Goal: Information Seeking & Learning: Check status

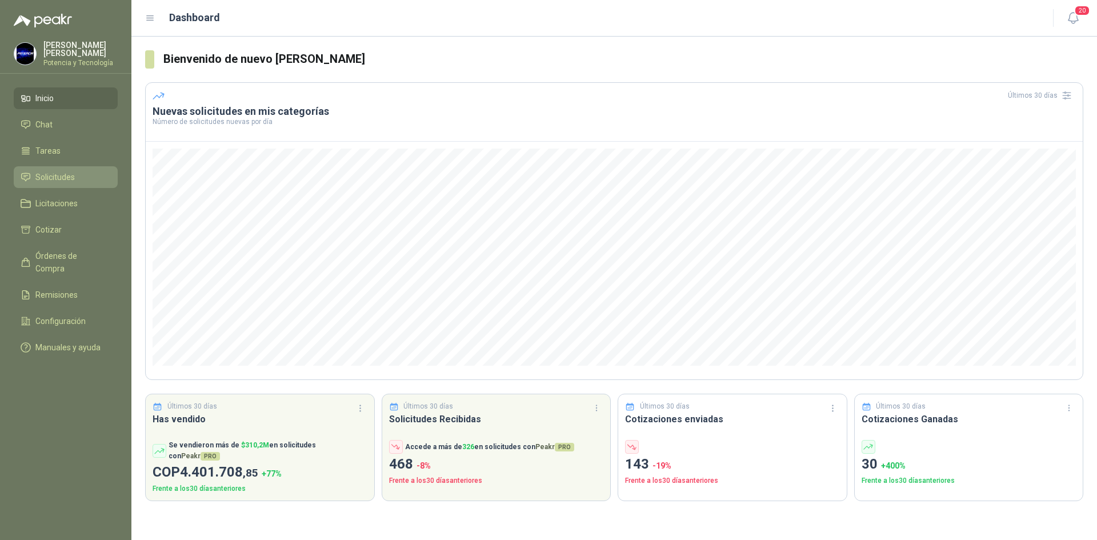
click at [69, 177] on span "Solicitudes" at bounding box center [54, 177] width 39 height 13
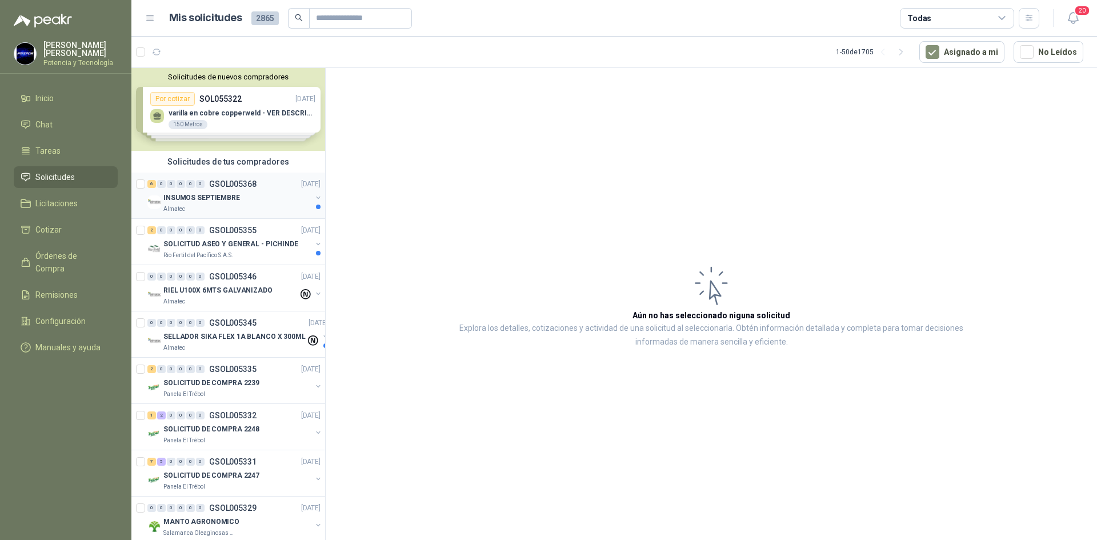
click at [182, 213] on p "Almatec" at bounding box center [174, 209] width 22 height 9
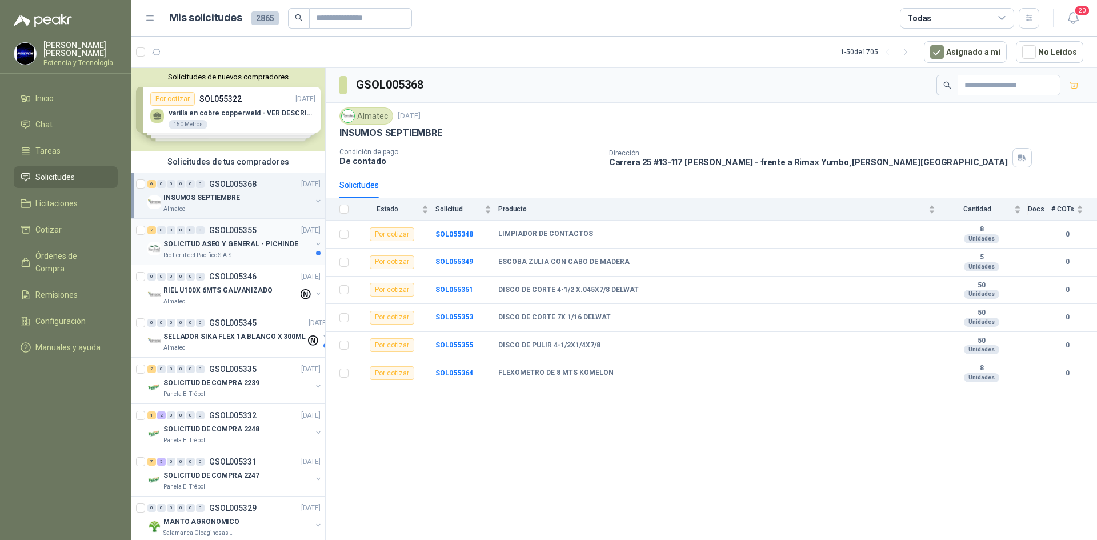
click at [183, 241] on p "SOLICITUD ASEO Y GENERAL - PICHINDE" at bounding box center [230, 244] width 135 height 11
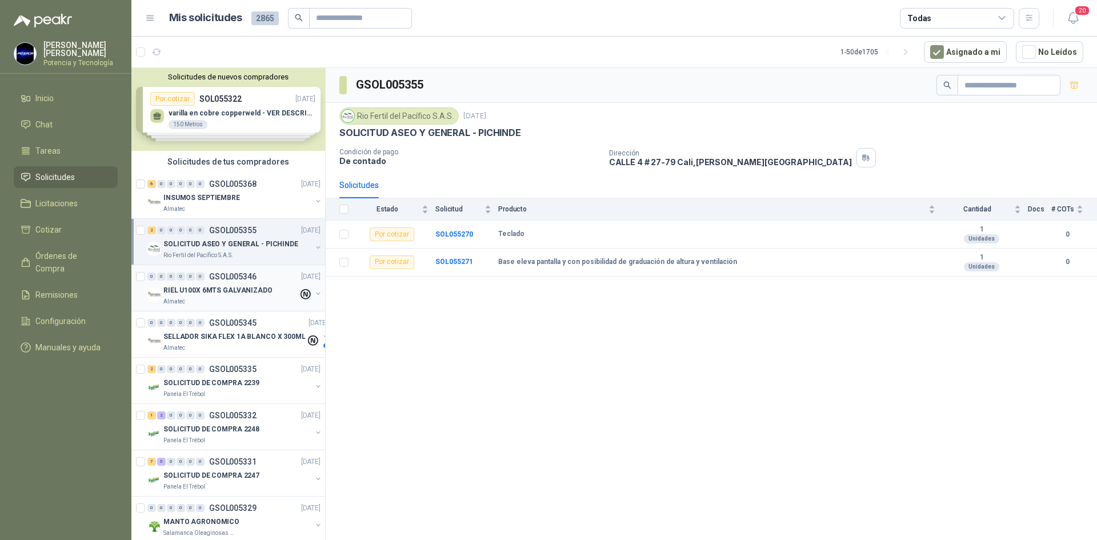
click at [195, 293] on p "RIEL U100X 6MTS GALVANIZADO" at bounding box center [217, 290] width 109 height 11
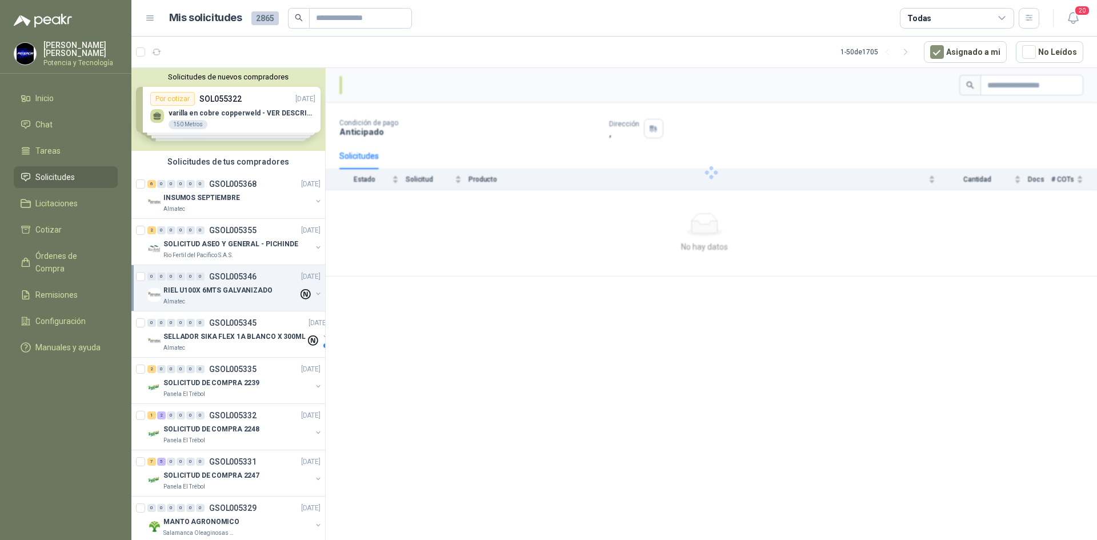
scroll to position [57, 0]
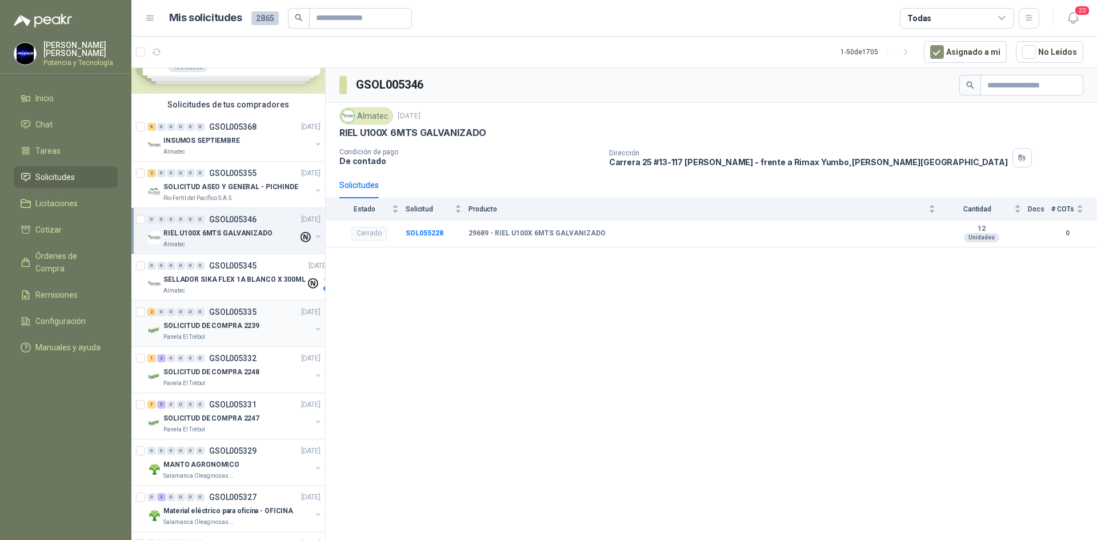
click at [240, 331] on p "SOLICITUD DE COMPRA 2239" at bounding box center [211, 326] width 96 height 11
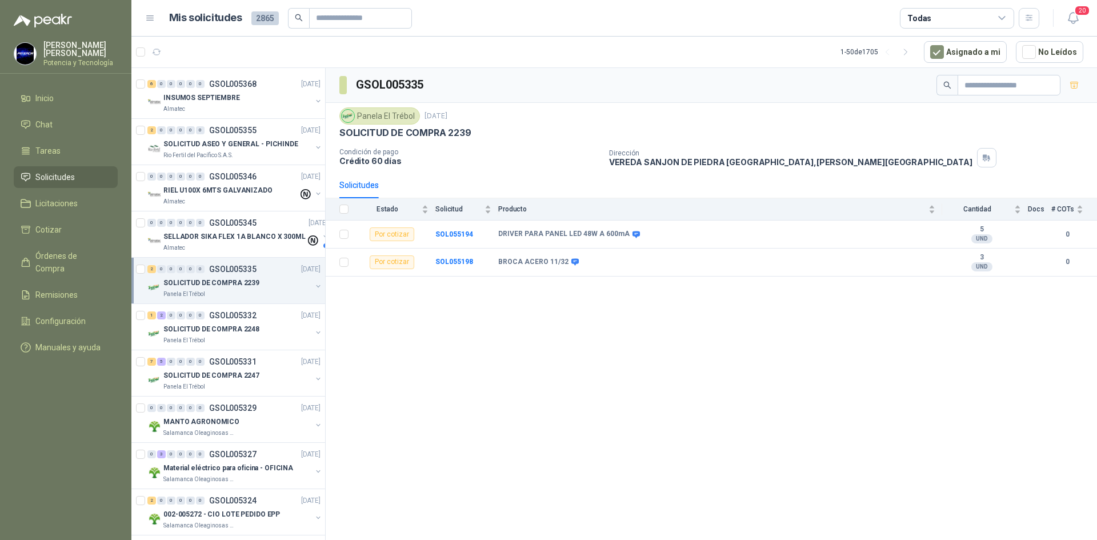
scroll to position [114, 0]
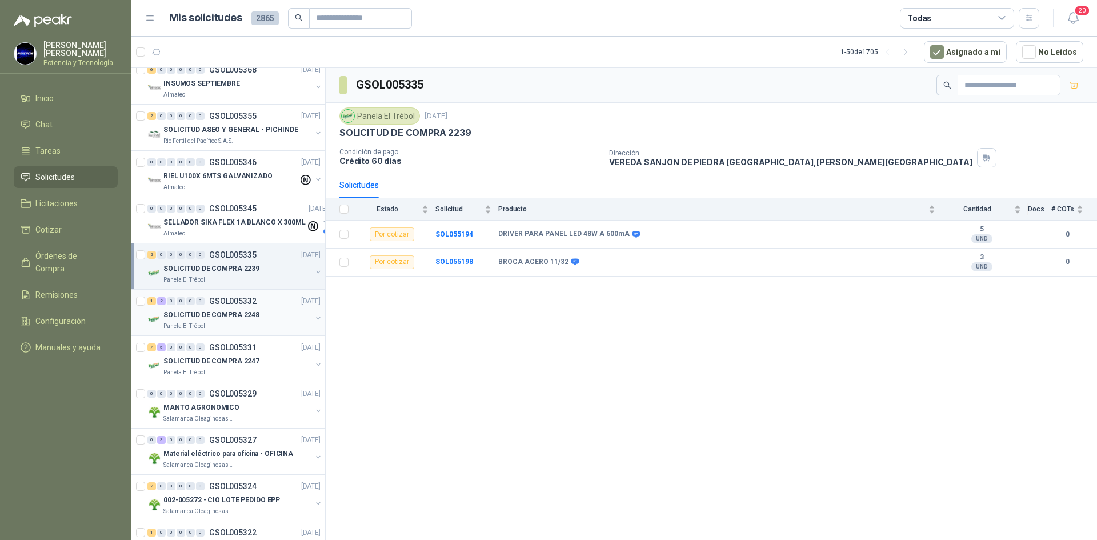
click at [237, 328] on div "Panela El Trébol" at bounding box center [237, 326] width 148 height 9
